Goal: Information Seeking & Learning: Learn about a topic

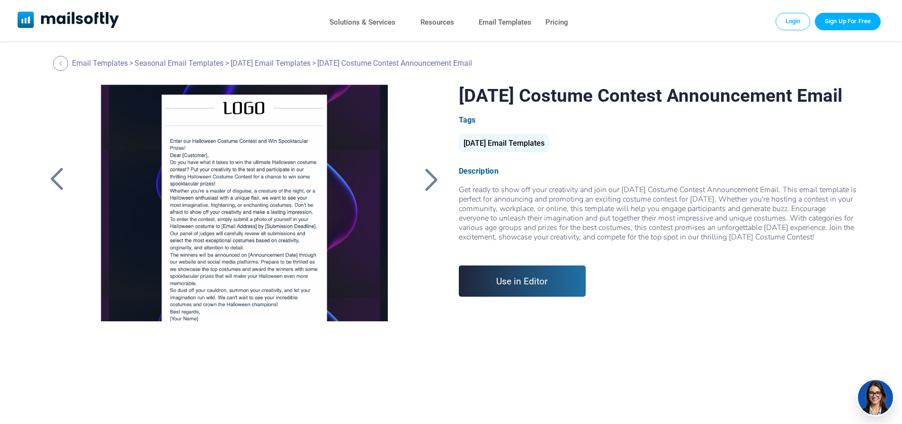
scroll to position [35, 0]
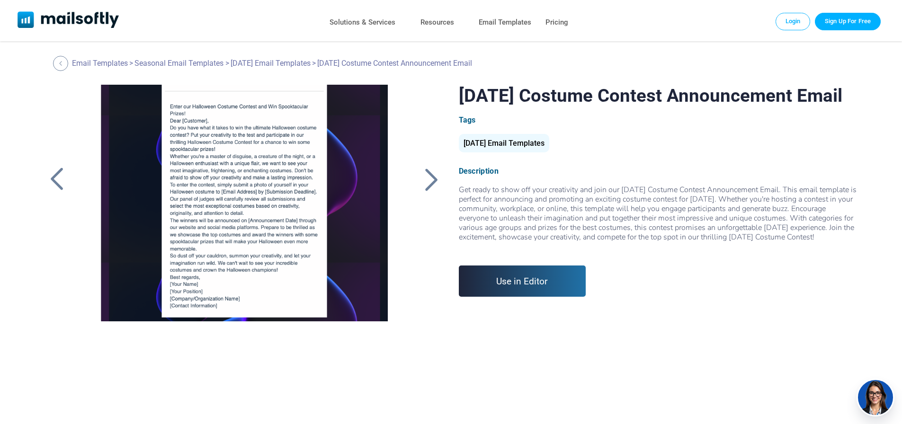
click at [435, 185] on div at bounding box center [432, 179] width 24 height 25
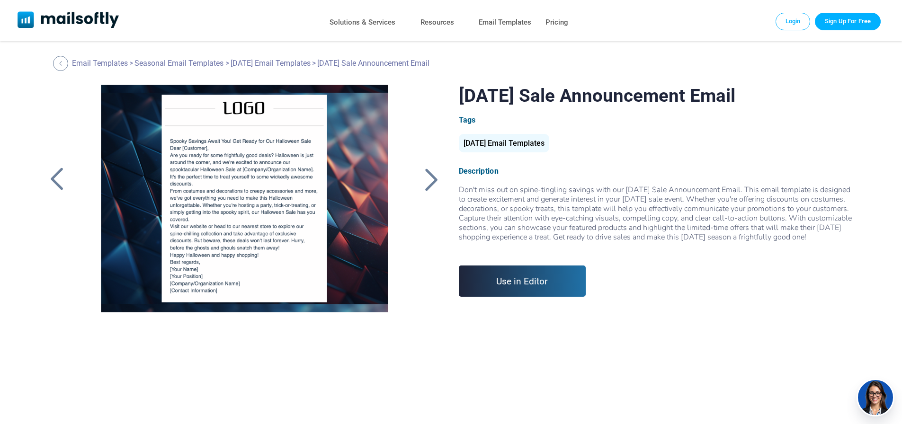
click at [432, 183] on div at bounding box center [432, 179] width 24 height 25
